Goal: Task Accomplishment & Management: Complete application form

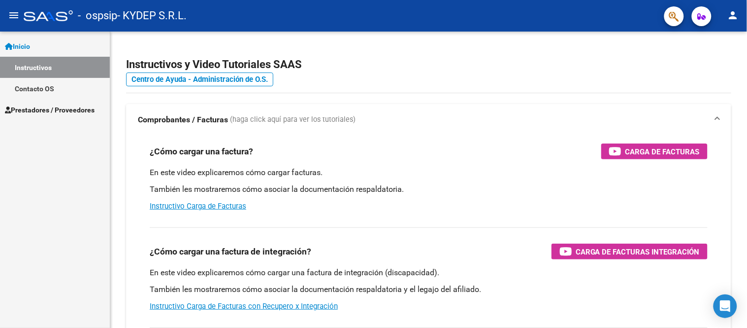
click at [62, 111] on span "Prestadores / Proveedores" at bounding box center [50, 109] width 90 height 11
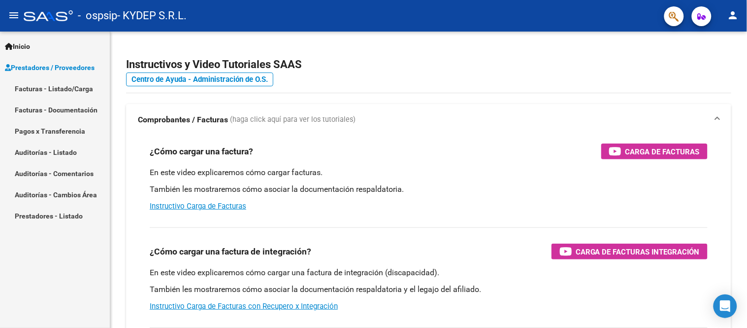
click at [74, 107] on link "Facturas - Documentación" at bounding box center [55, 109] width 110 height 21
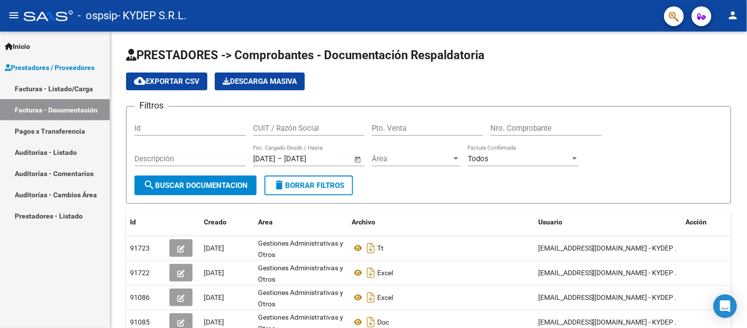
click at [77, 85] on link "Facturas - Listado/Carga" at bounding box center [55, 88] width 110 height 21
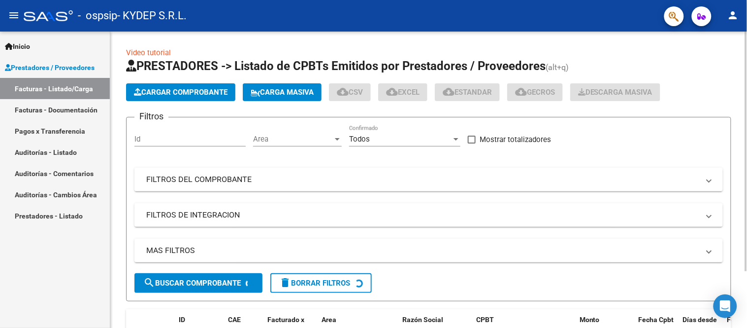
click at [149, 95] on span "Cargar Comprobante" at bounding box center [181, 92] width 94 height 9
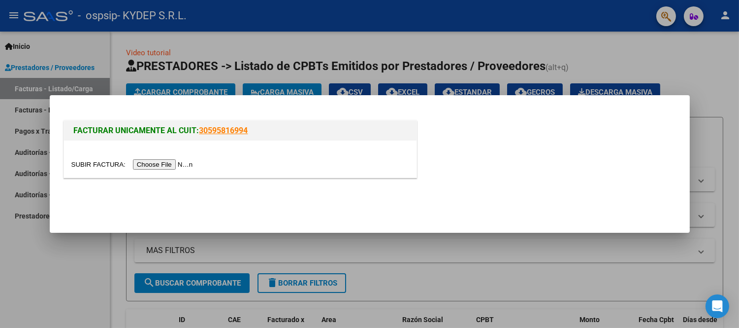
click at [161, 163] on input "file" at bounding box center [133, 164] width 125 height 10
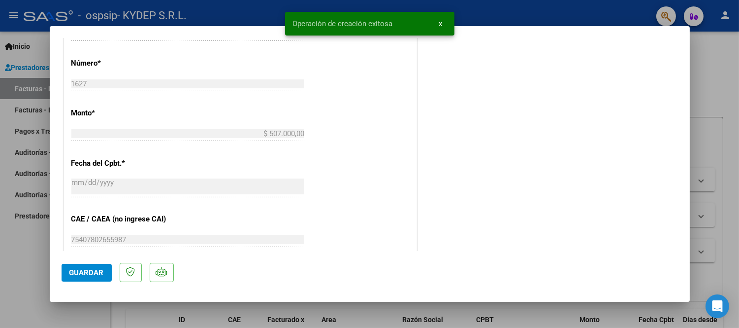
scroll to position [383, 0]
click at [79, 274] on span "Guardar" at bounding box center [86, 272] width 34 height 9
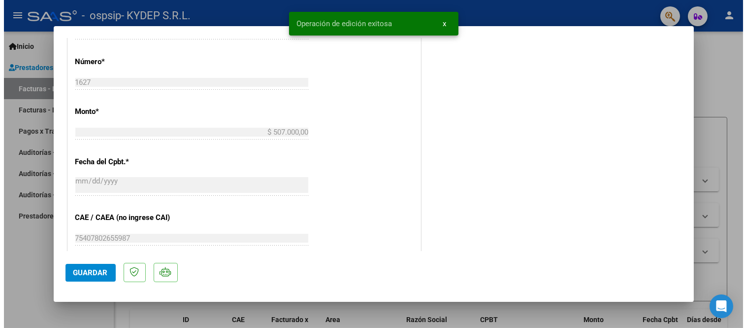
scroll to position [0, 0]
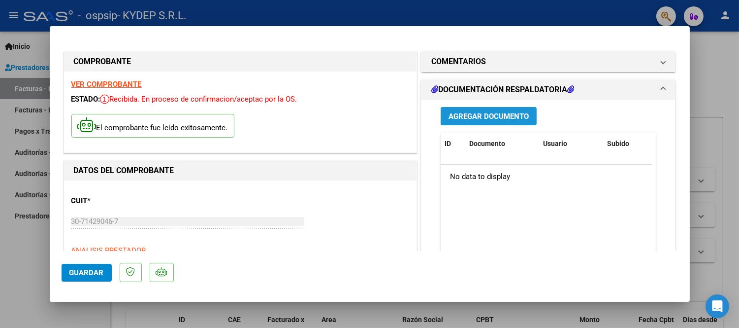
click at [472, 120] on span "Agregar Documento" at bounding box center [489, 116] width 80 height 9
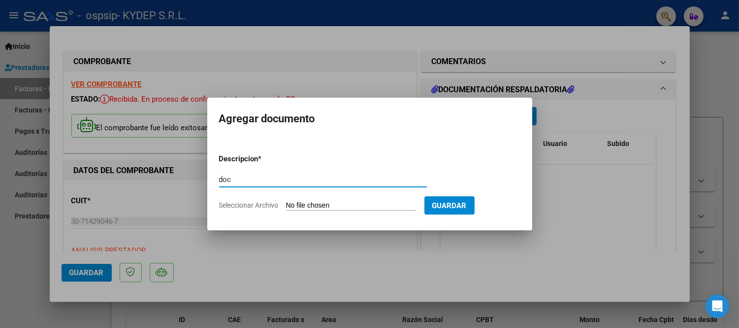
type input "doc"
click at [320, 200] on form "Descripcion * doc Escriba aquí una descripcion Seleccionar Archivo Guardar" at bounding box center [369, 182] width 301 height 72
click at [324, 207] on input "Seleccionar Archivo" at bounding box center [351, 205] width 131 height 9
type input "C:\fakepath\ospsip 09.pdf"
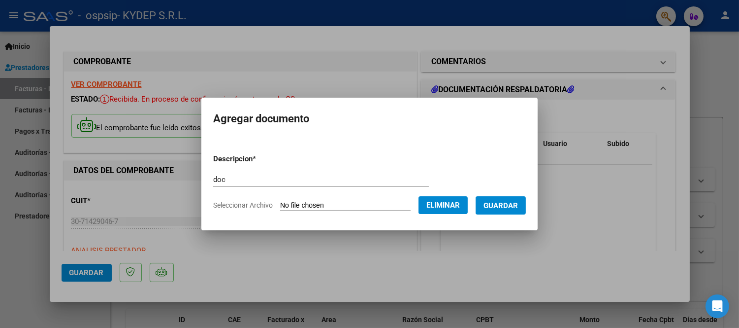
click at [506, 191] on form "Descripcion * doc Escriba aquí una descripcion Seleccionar Archivo Eliminar Gua…" at bounding box center [369, 182] width 313 height 72
click at [506, 201] on span "Guardar" at bounding box center [501, 205] width 34 height 9
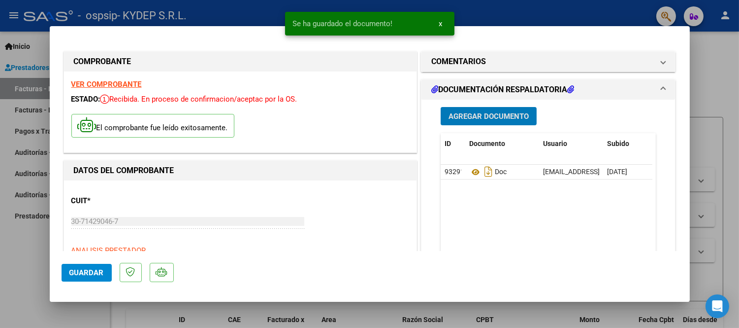
click at [465, 112] on span "Agregar Documento" at bounding box center [489, 116] width 80 height 9
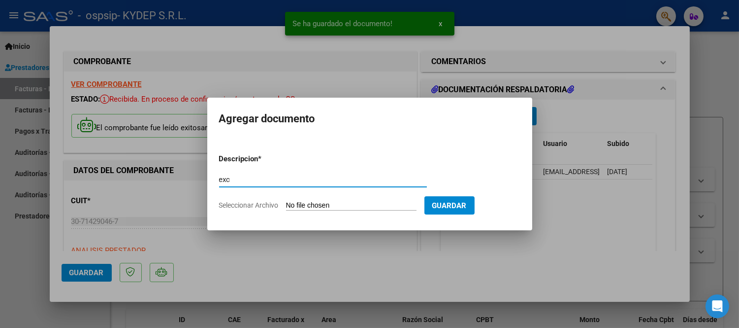
type input "exc"
click at [356, 201] on app-file-uploader "Seleccionar Archivo" at bounding box center [321, 205] width 205 height 9
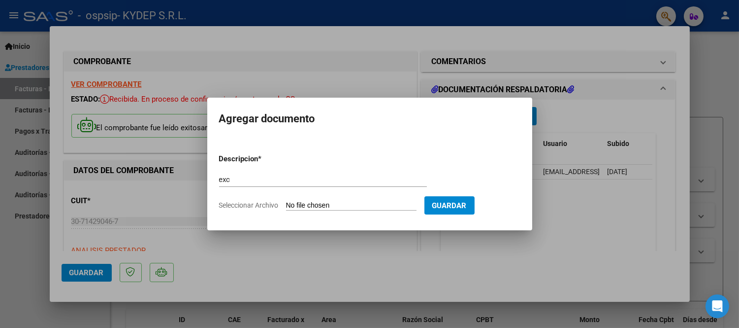
click at [355, 204] on input "Seleccionar Archivo" at bounding box center [351, 205] width 131 height 9
type input "C:\fakepath\OSPSIP 09 (1).xlsx"
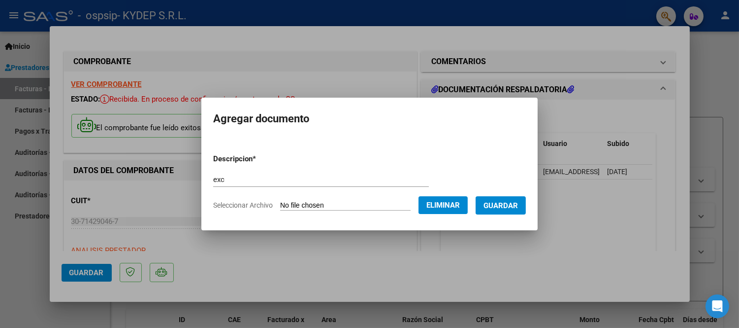
click at [518, 205] on span "Guardar" at bounding box center [501, 205] width 34 height 9
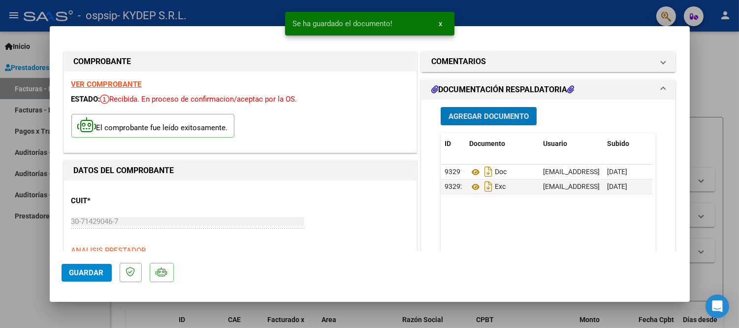
click at [94, 273] on span "Guardar" at bounding box center [86, 272] width 34 height 9
click at [91, 281] on button "Guardar" at bounding box center [87, 273] width 50 height 18
click at [165, 317] on div at bounding box center [369, 164] width 739 height 328
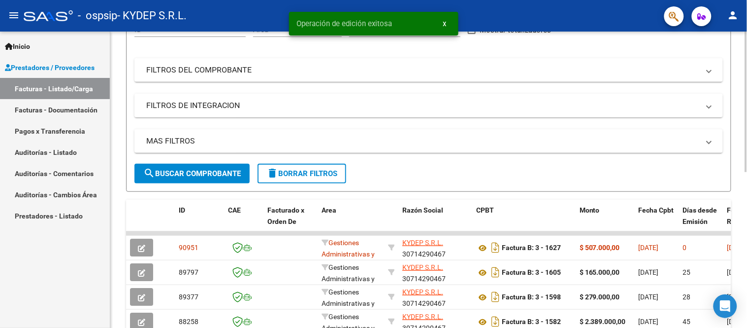
scroll to position [273, 0]
